Goal: Transaction & Acquisition: Purchase product/service

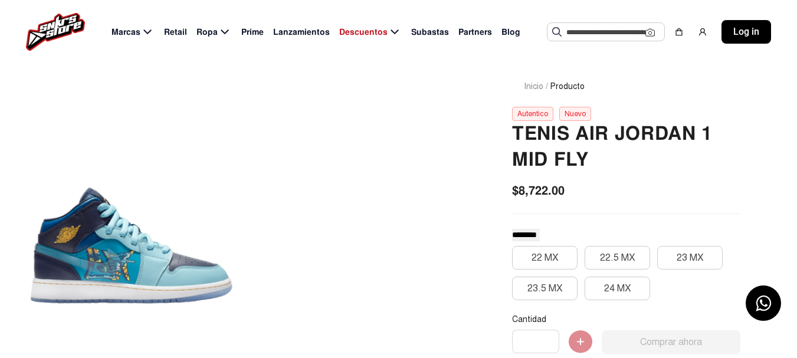
click at [109, 220] on div at bounding box center [131, 245] width 206 height 386
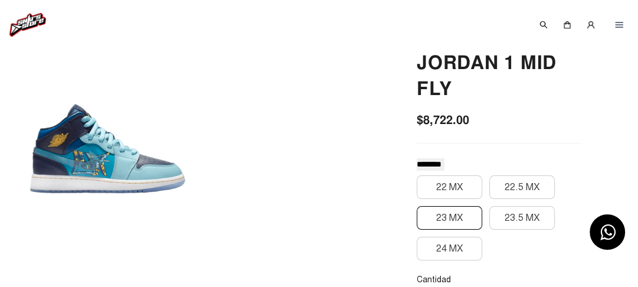
scroll to position [189, 0]
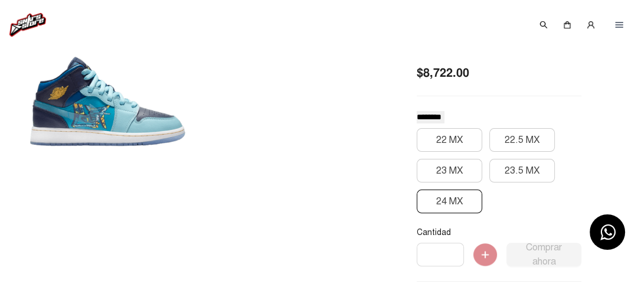
click at [456, 208] on button "24 MX" at bounding box center [448, 201] width 65 height 24
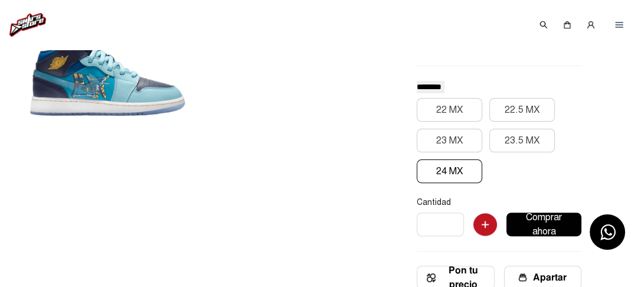
scroll to position [236, 0]
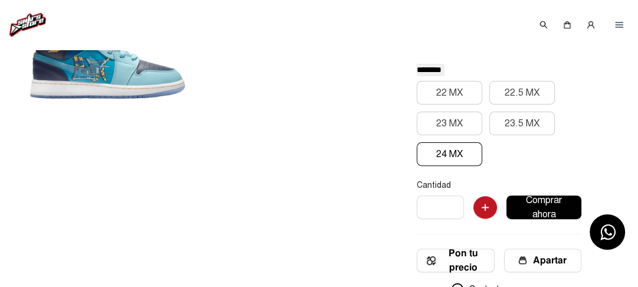
click at [500, 156] on div "22 MX 22.5 MX 23 MX 23.5 MX 24 MX" at bounding box center [498, 123] width 165 height 85
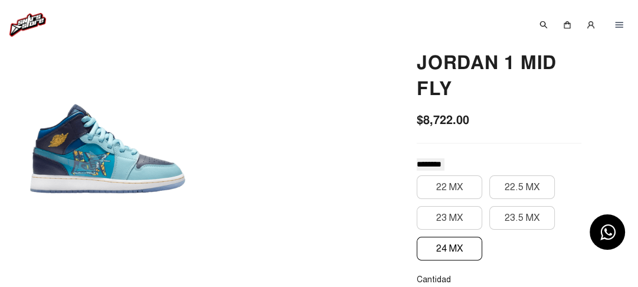
scroll to position [189, 0]
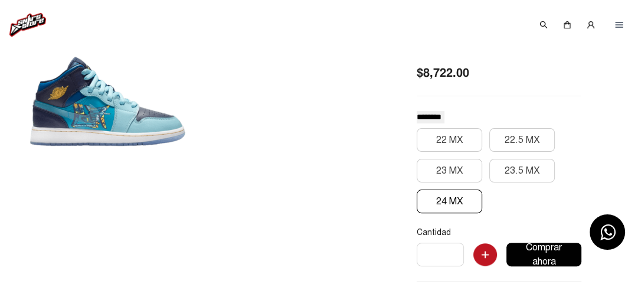
click at [449, 204] on button "24 MX" at bounding box center [448, 201] width 65 height 24
click at [110, 114] on div at bounding box center [107, 101] width 159 height 386
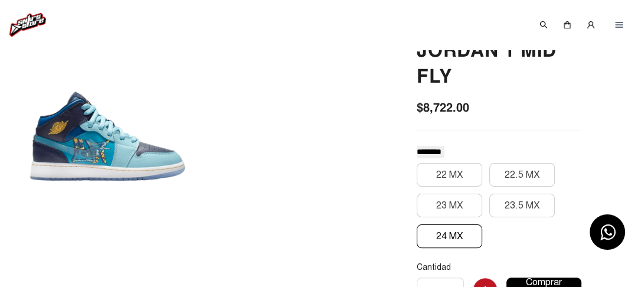
scroll to position [94, 0]
